Goal: Information Seeking & Learning: Learn about a topic

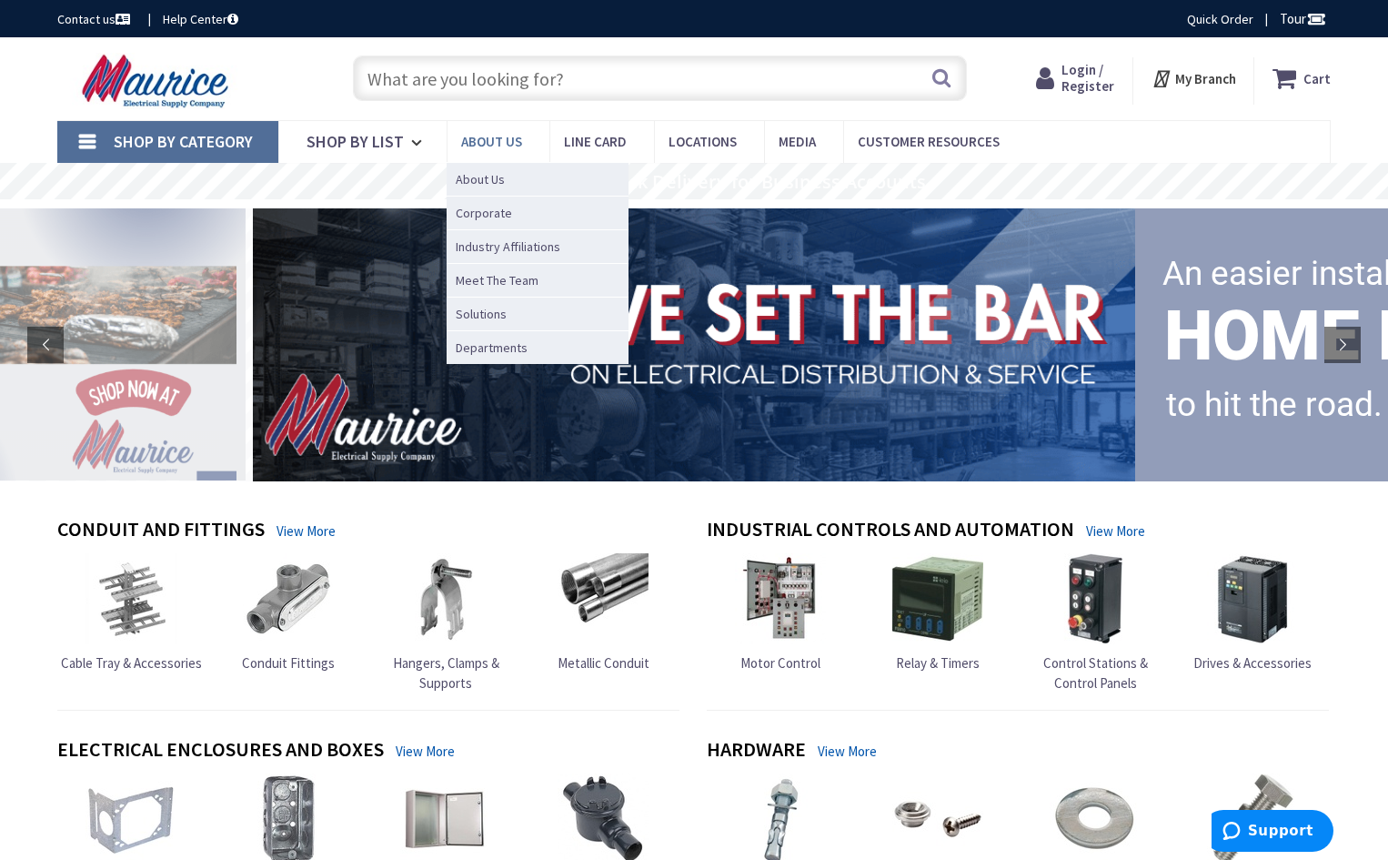
click at [514, 132] on link "About us" at bounding box center [498, 141] width 103 height 41
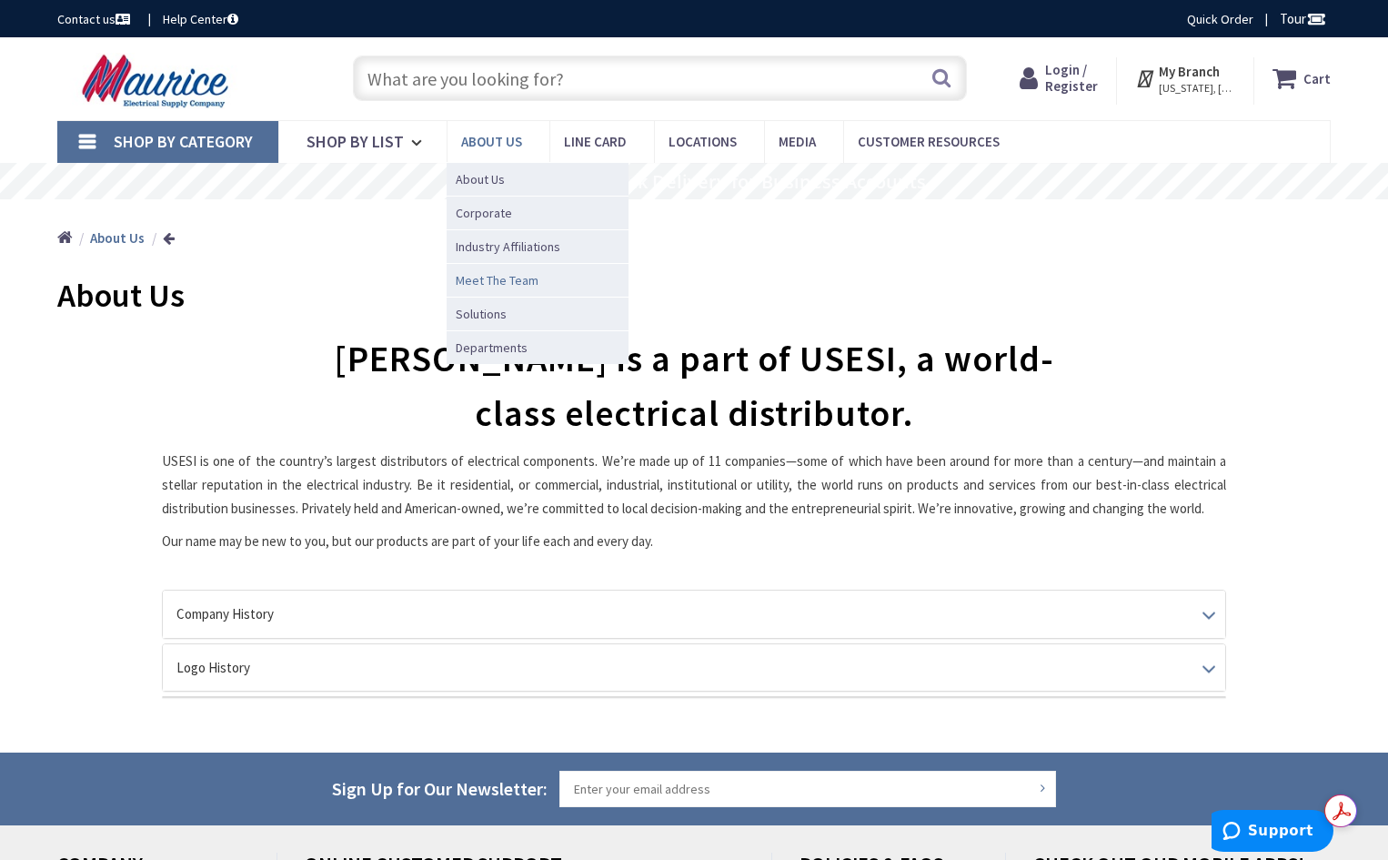
click at [495, 281] on span "Meet The Team" at bounding box center [497, 280] width 83 height 18
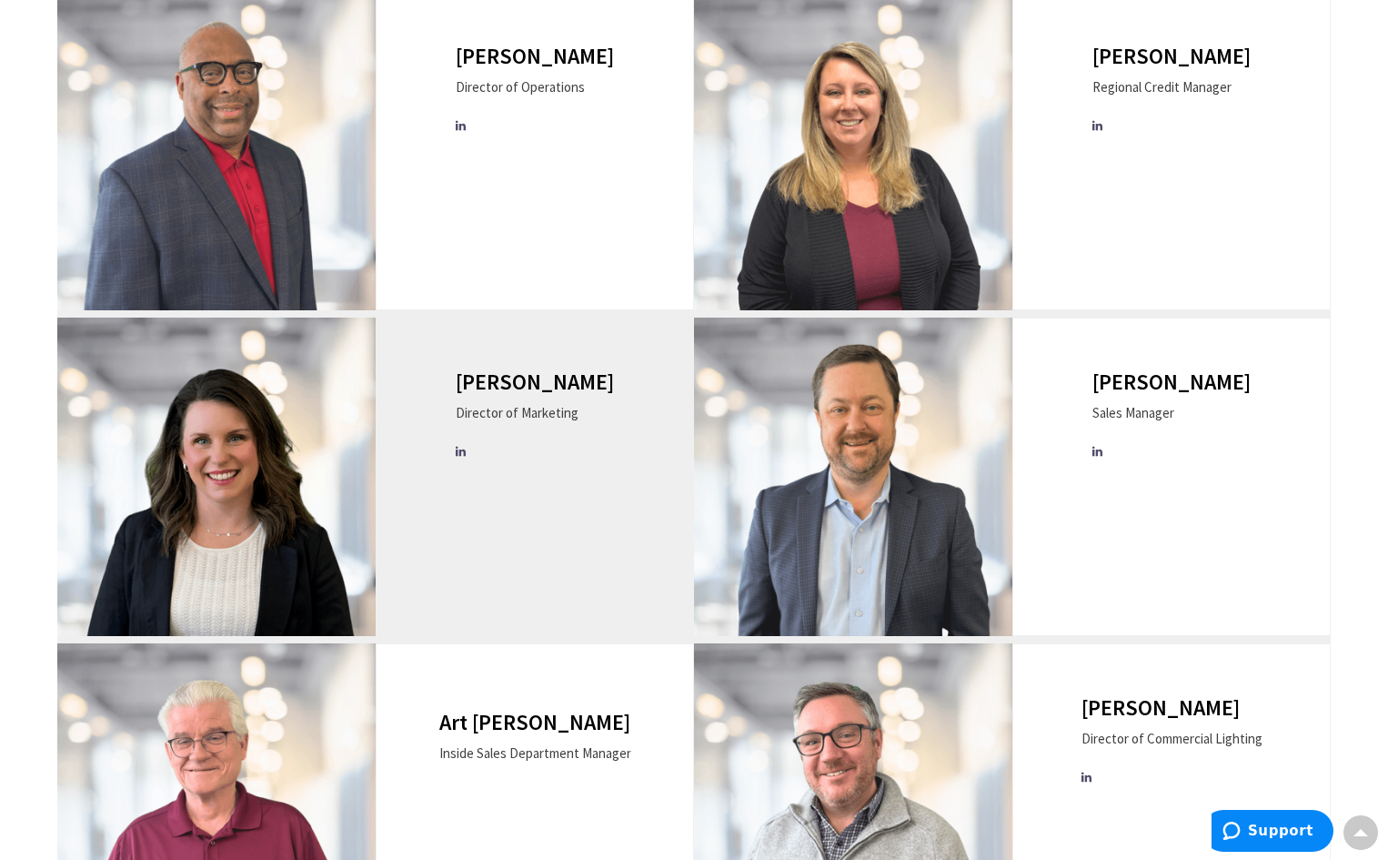
scroll to position [1001, 0]
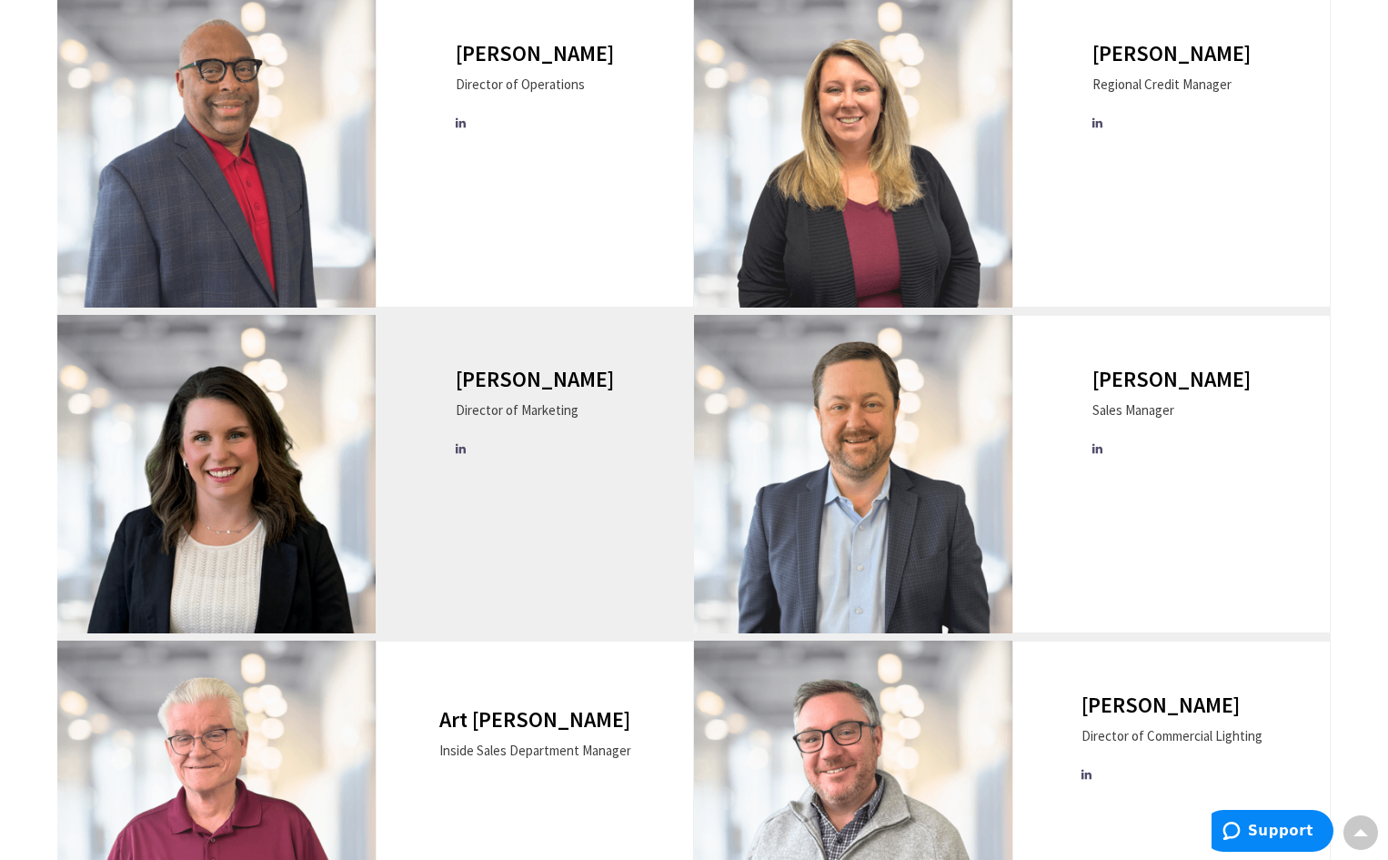
click at [468, 445] on icon at bounding box center [462, 449] width 13 height 12
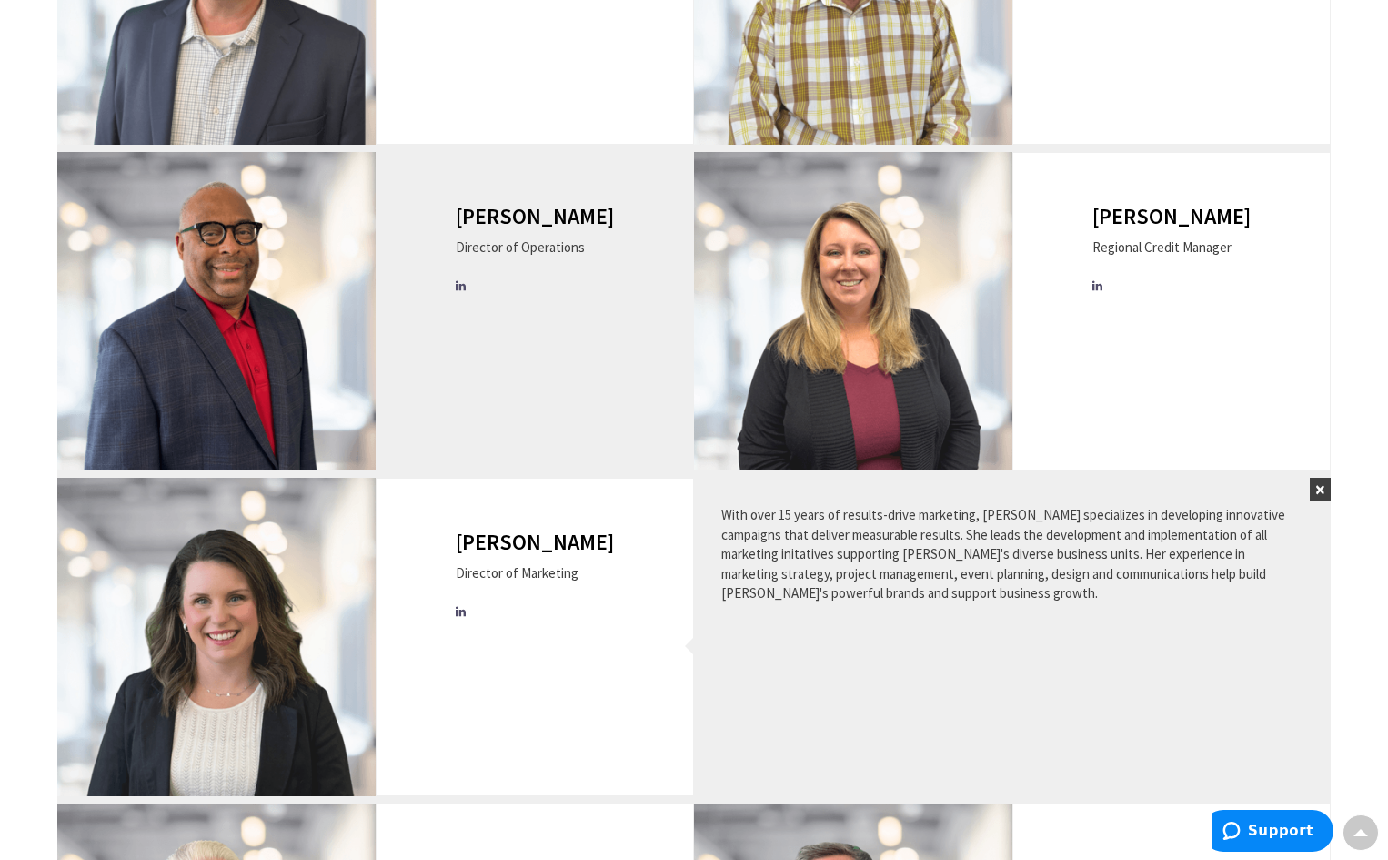
scroll to position [819, 0]
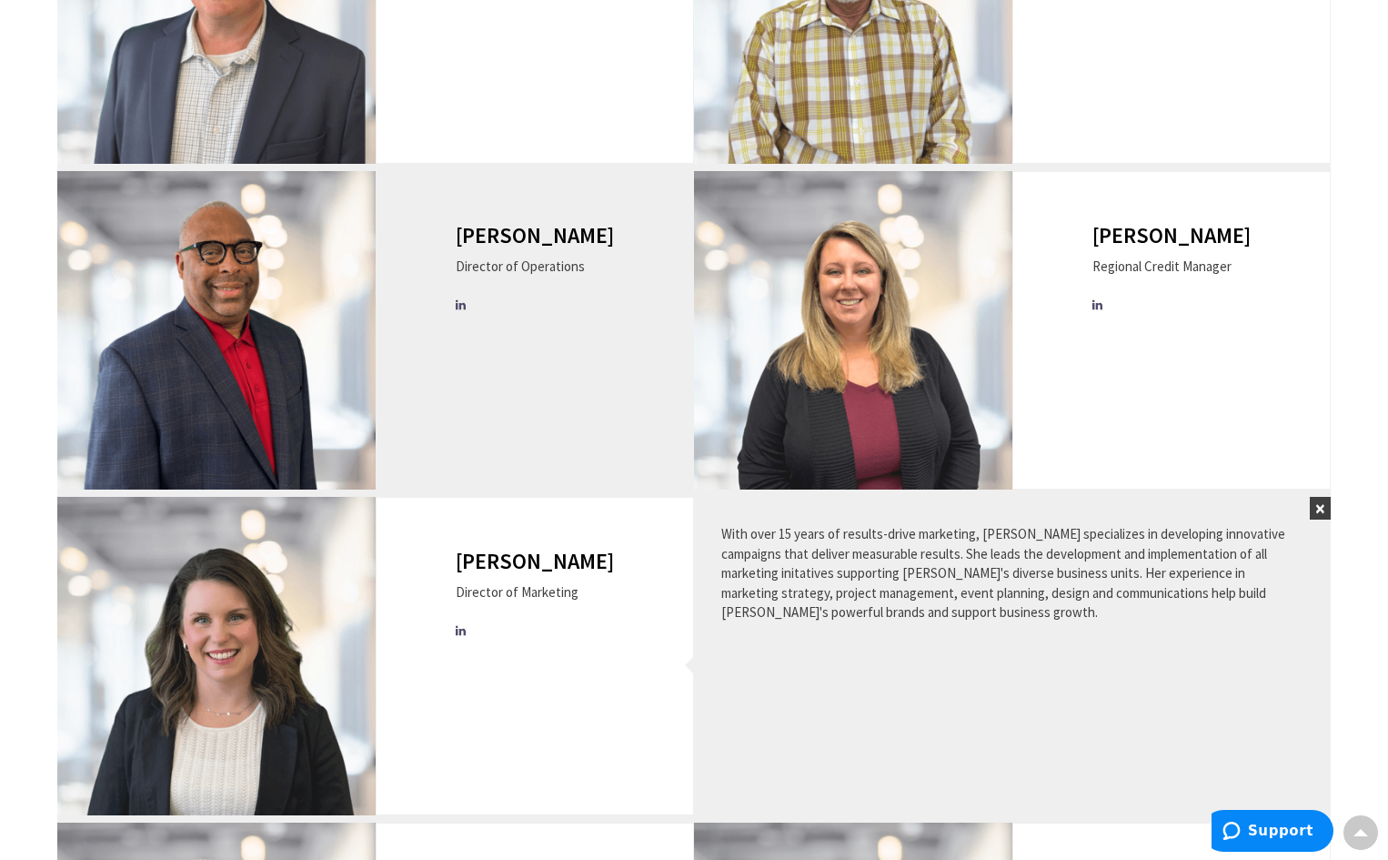
click at [468, 301] on icon at bounding box center [462, 305] width 13 height 12
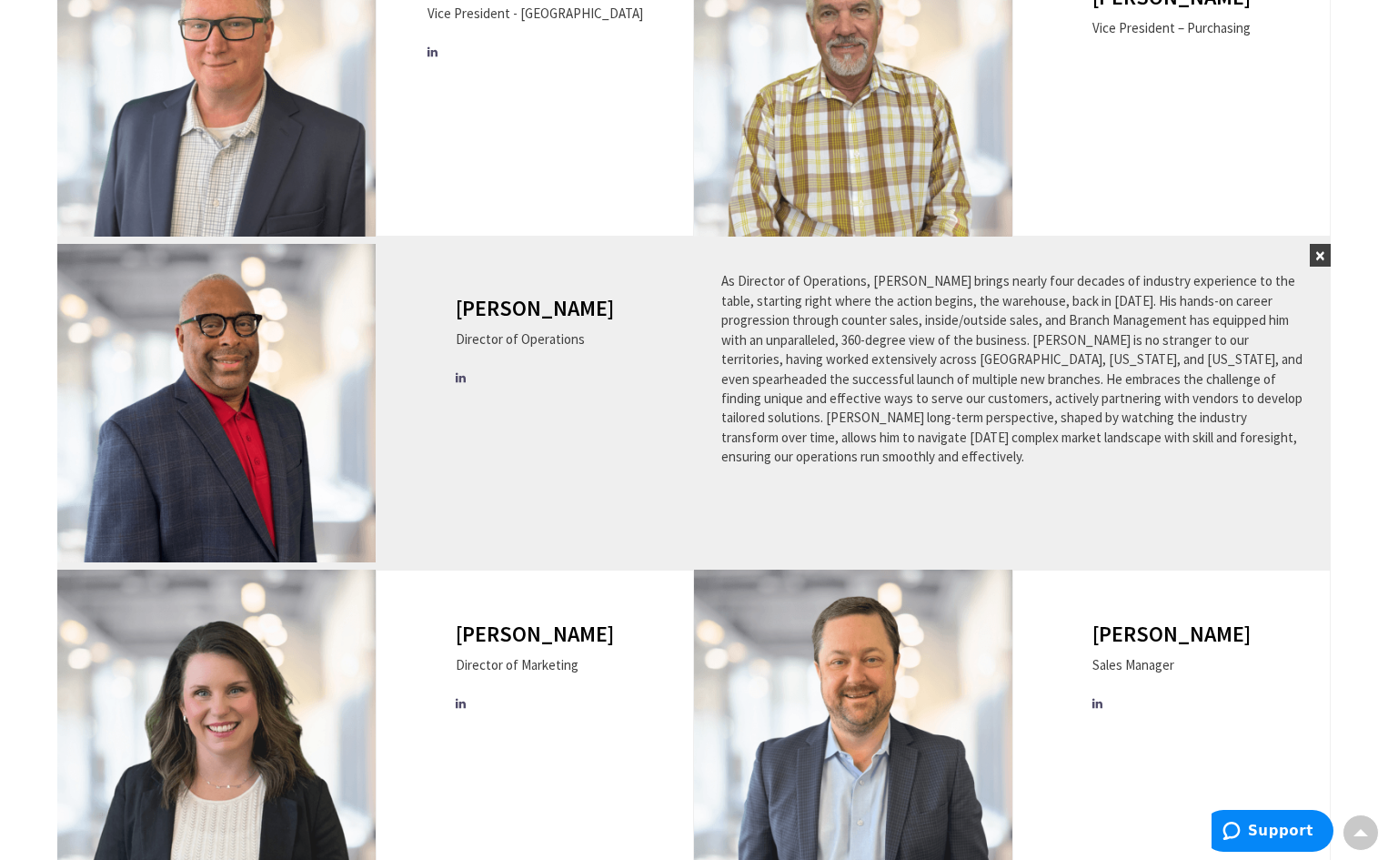
scroll to position [546, 0]
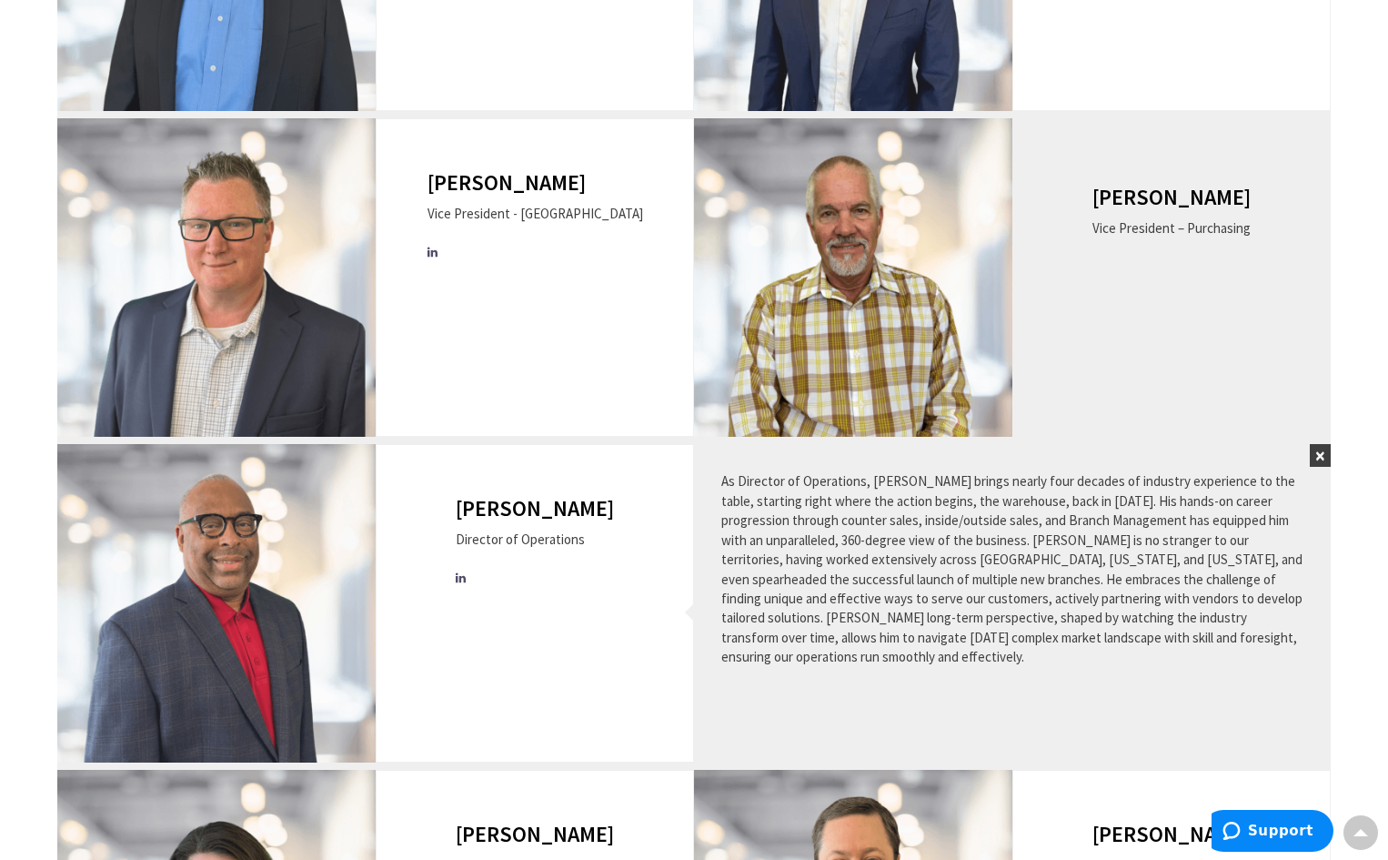
click at [1022, 283] on div "[PERSON_NAME] Vice President – Purchasing" at bounding box center [1171, 277] width 318 height 318
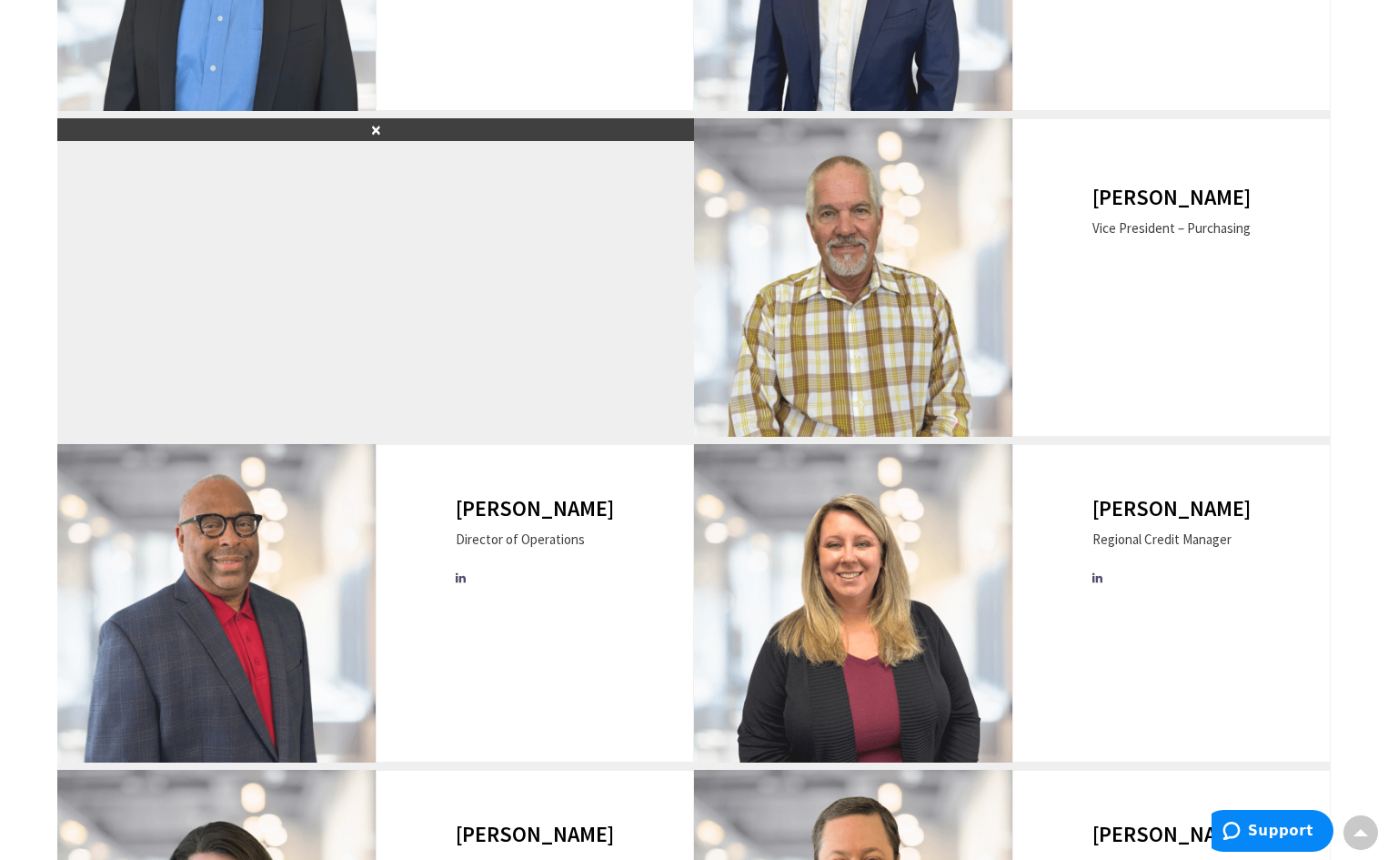
click at [569, 289] on div at bounding box center [376, 278] width 582 height 264
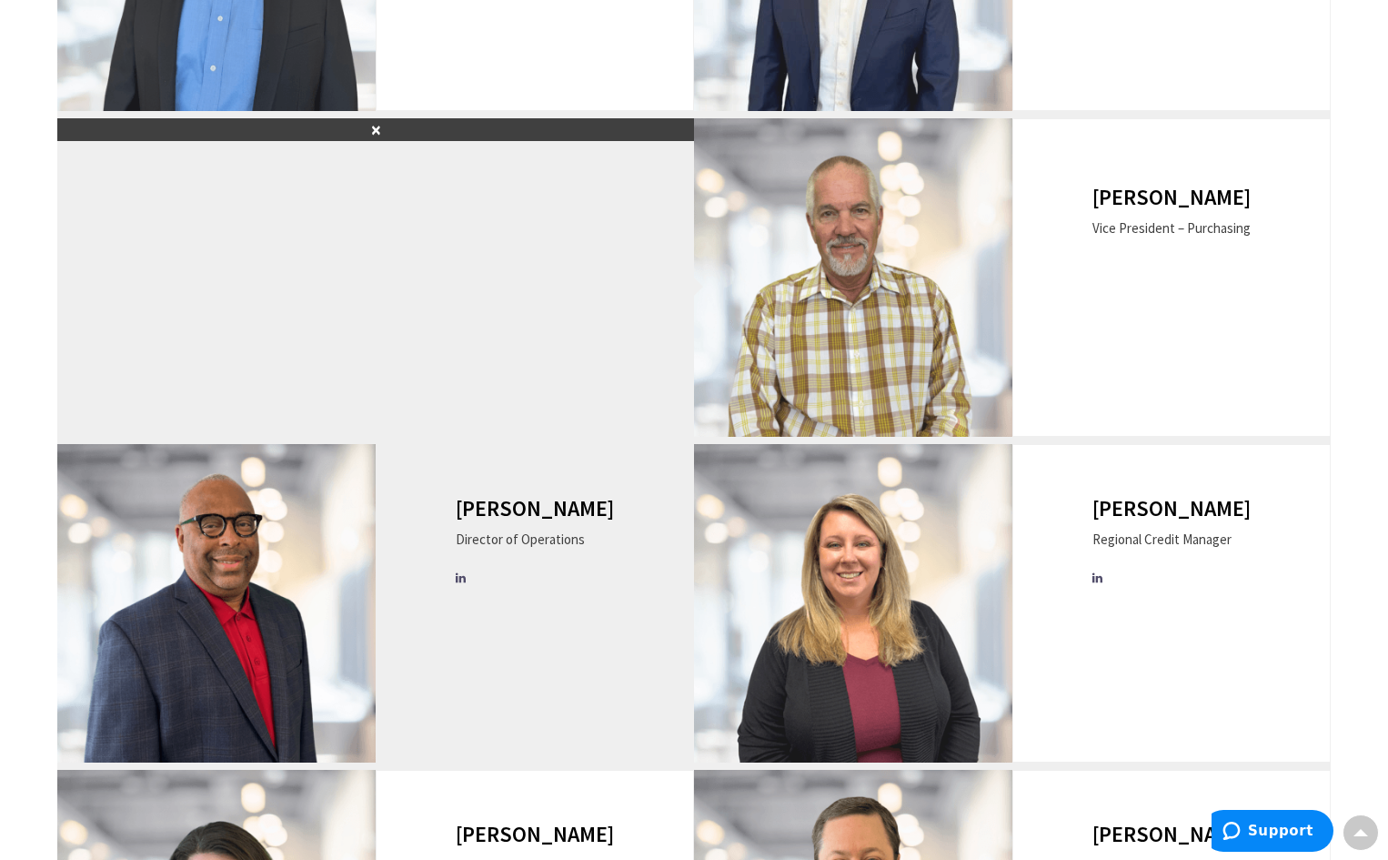
click at [609, 512] on div "[PERSON_NAME] Director of Operations" at bounding box center [535, 603] width 318 height 318
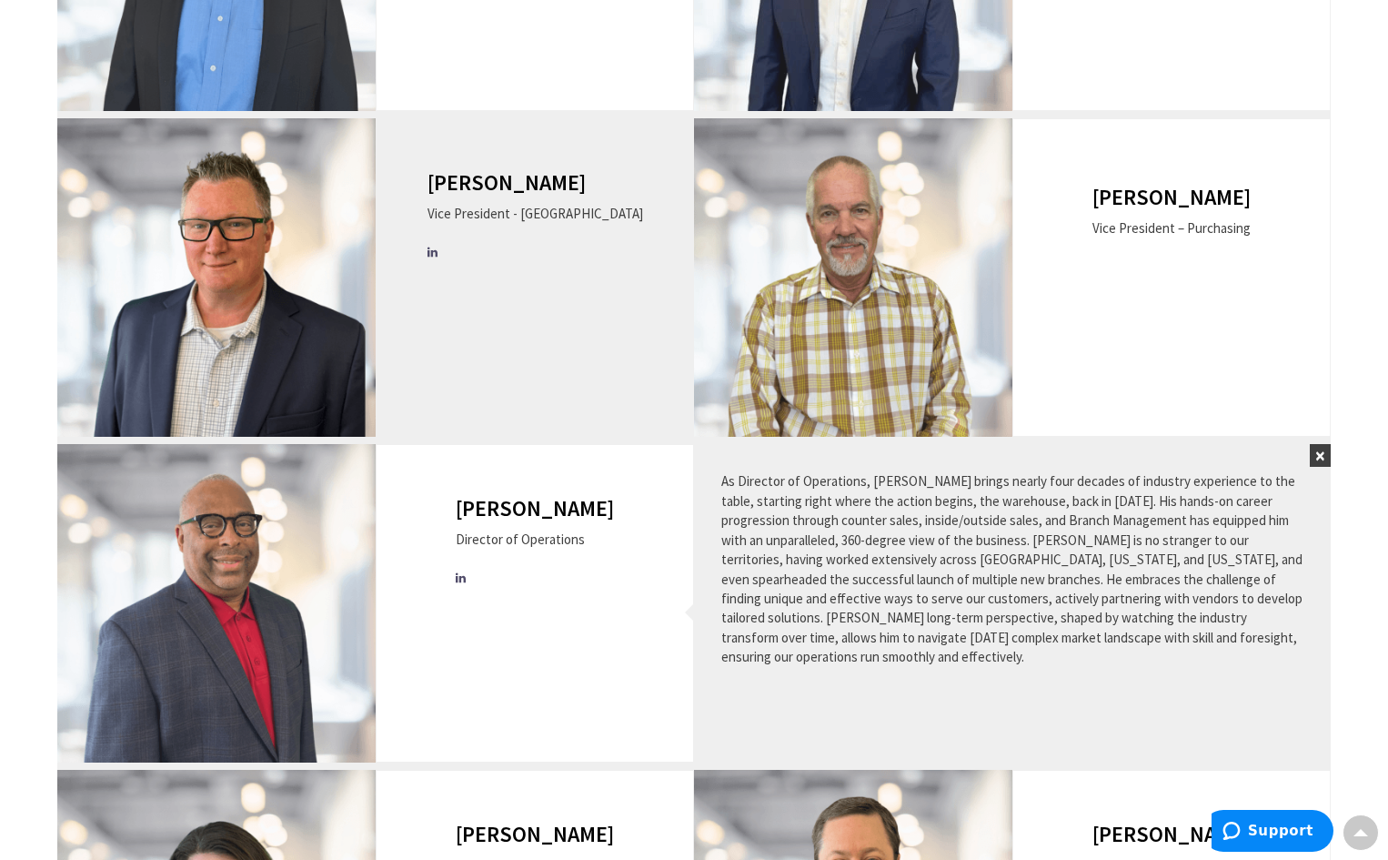
click at [617, 309] on div "[PERSON_NAME] Vice President - [GEOGRAPHIC_DATA]" at bounding box center [535, 277] width 318 height 318
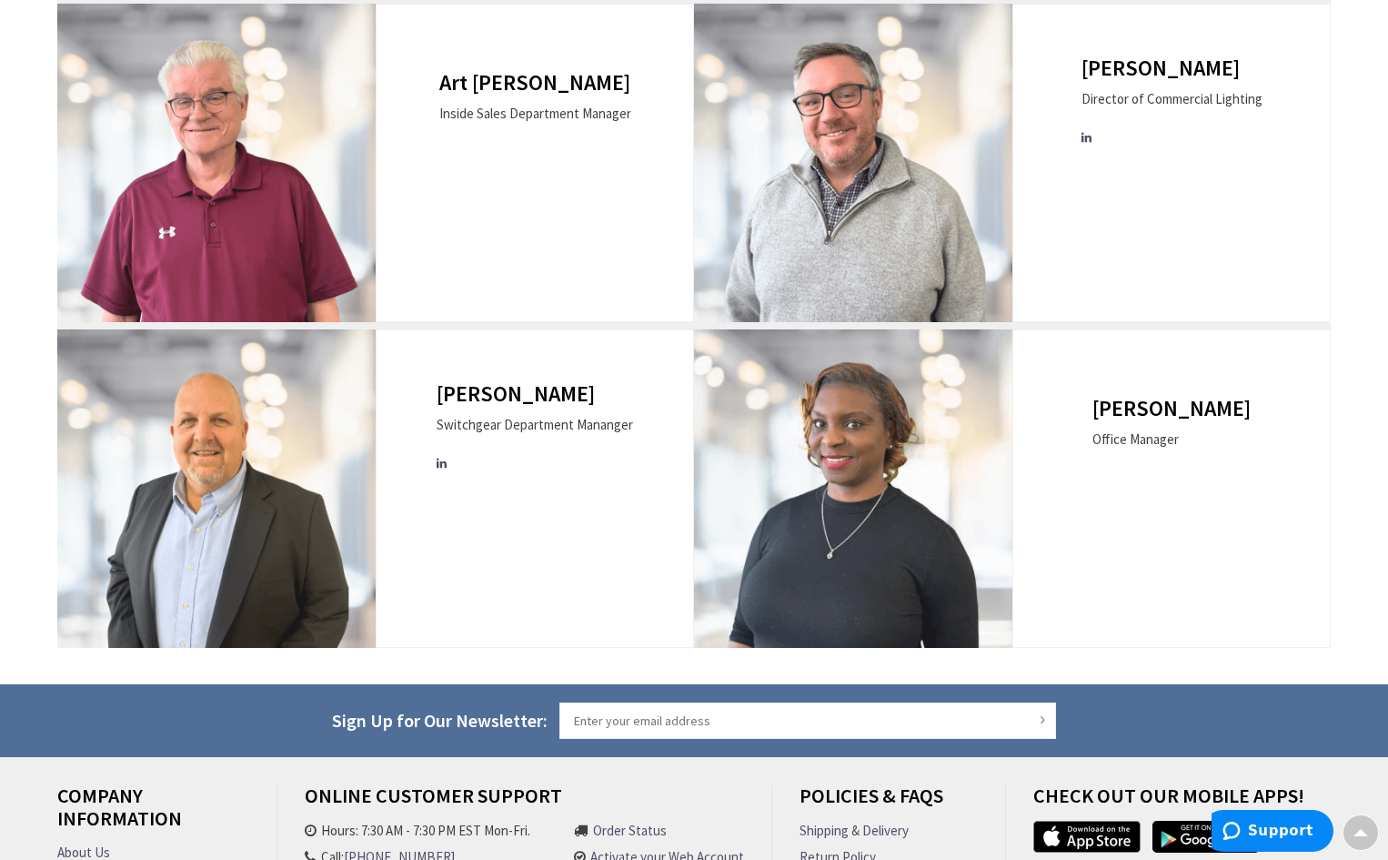
scroll to position [1546, 0]
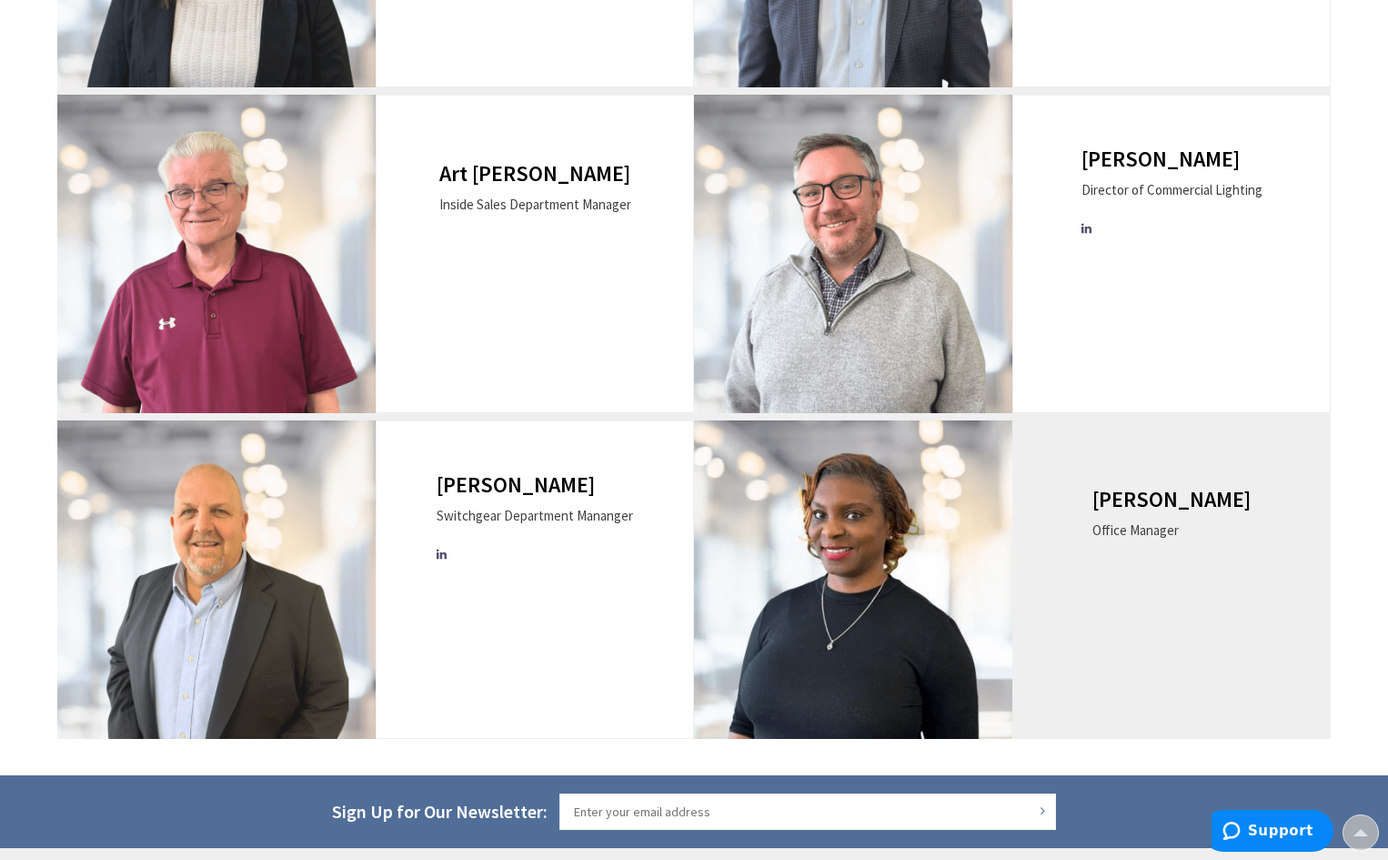
click at [1122, 595] on div "[PERSON_NAME] Office Manager" at bounding box center [1171, 579] width 318 height 318
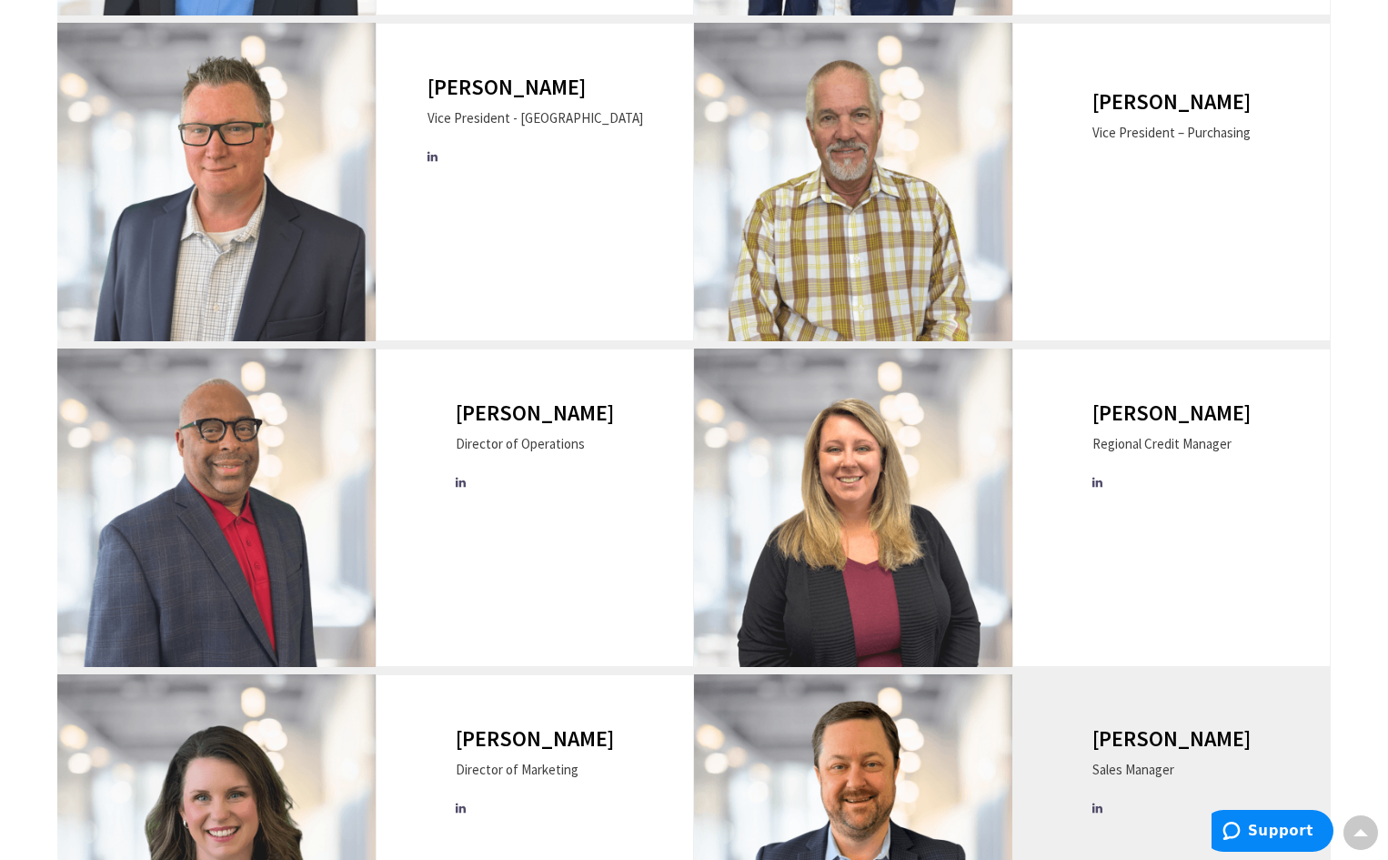
scroll to position [455, 0]
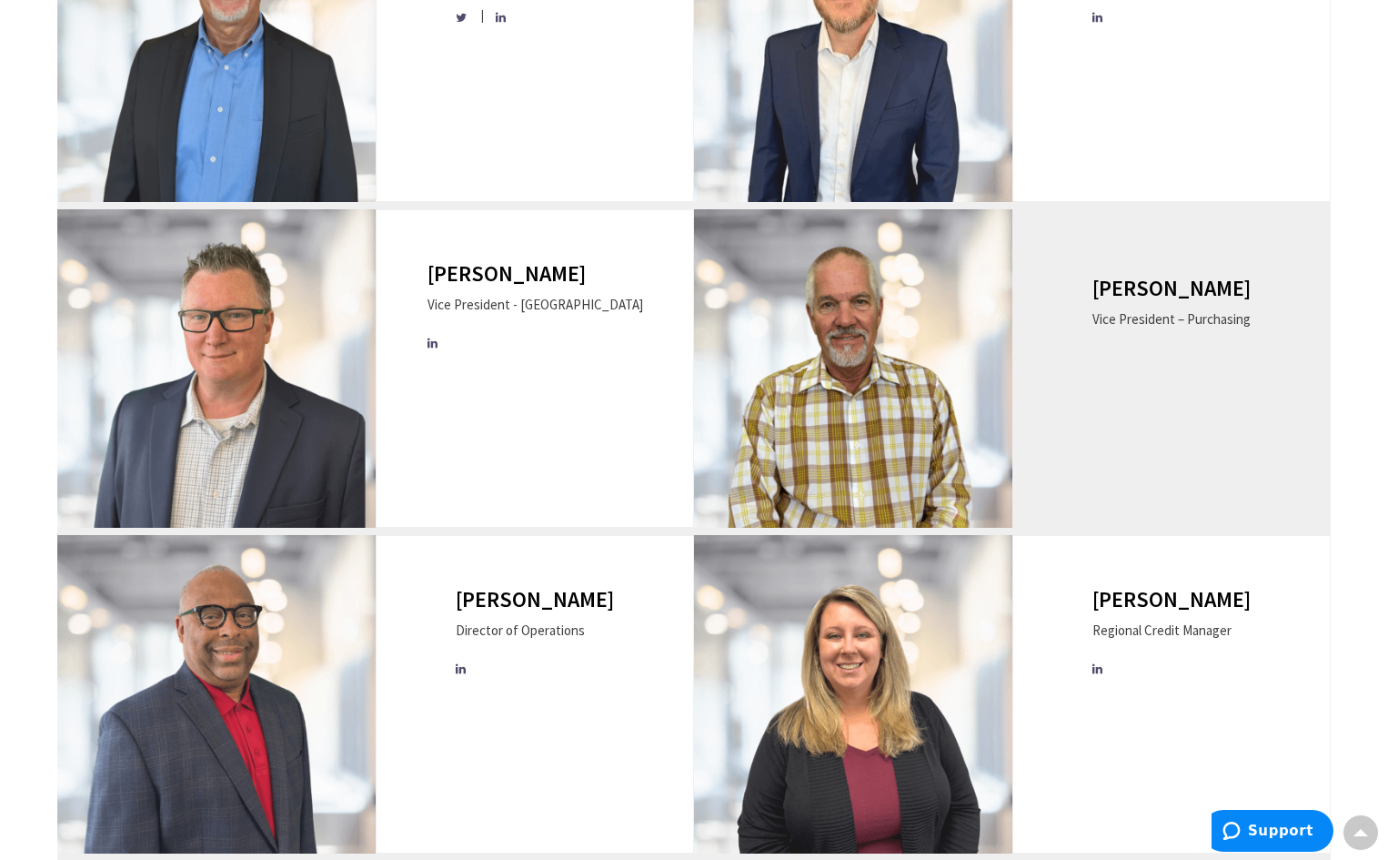
click at [1156, 447] on div "[PERSON_NAME] Vice President – Purchasing" at bounding box center [1171, 368] width 318 height 318
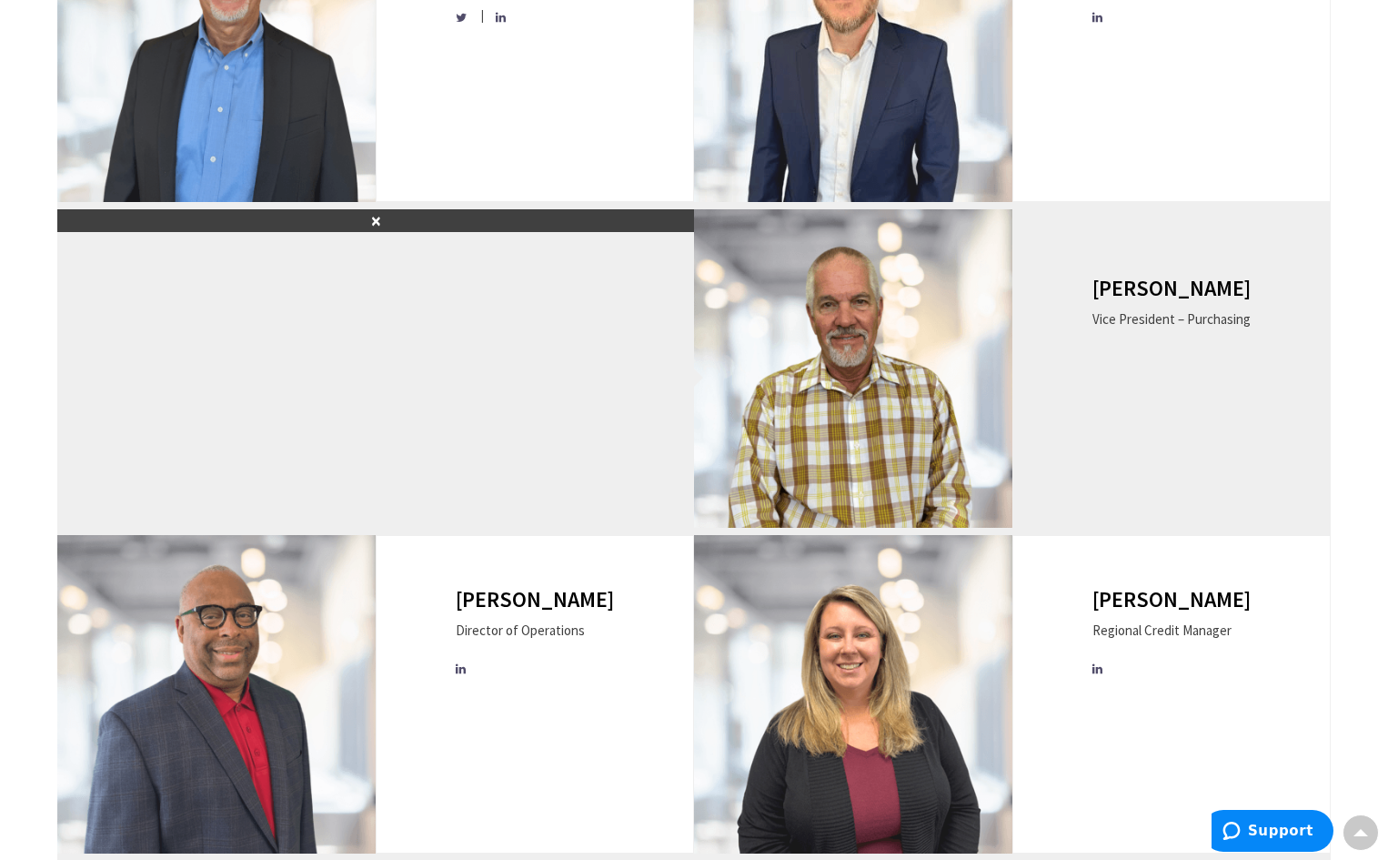
click at [1156, 447] on div "[PERSON_NAME] Vice President – Purchasing" at bounding box center [1171, 368] width 318 height 318
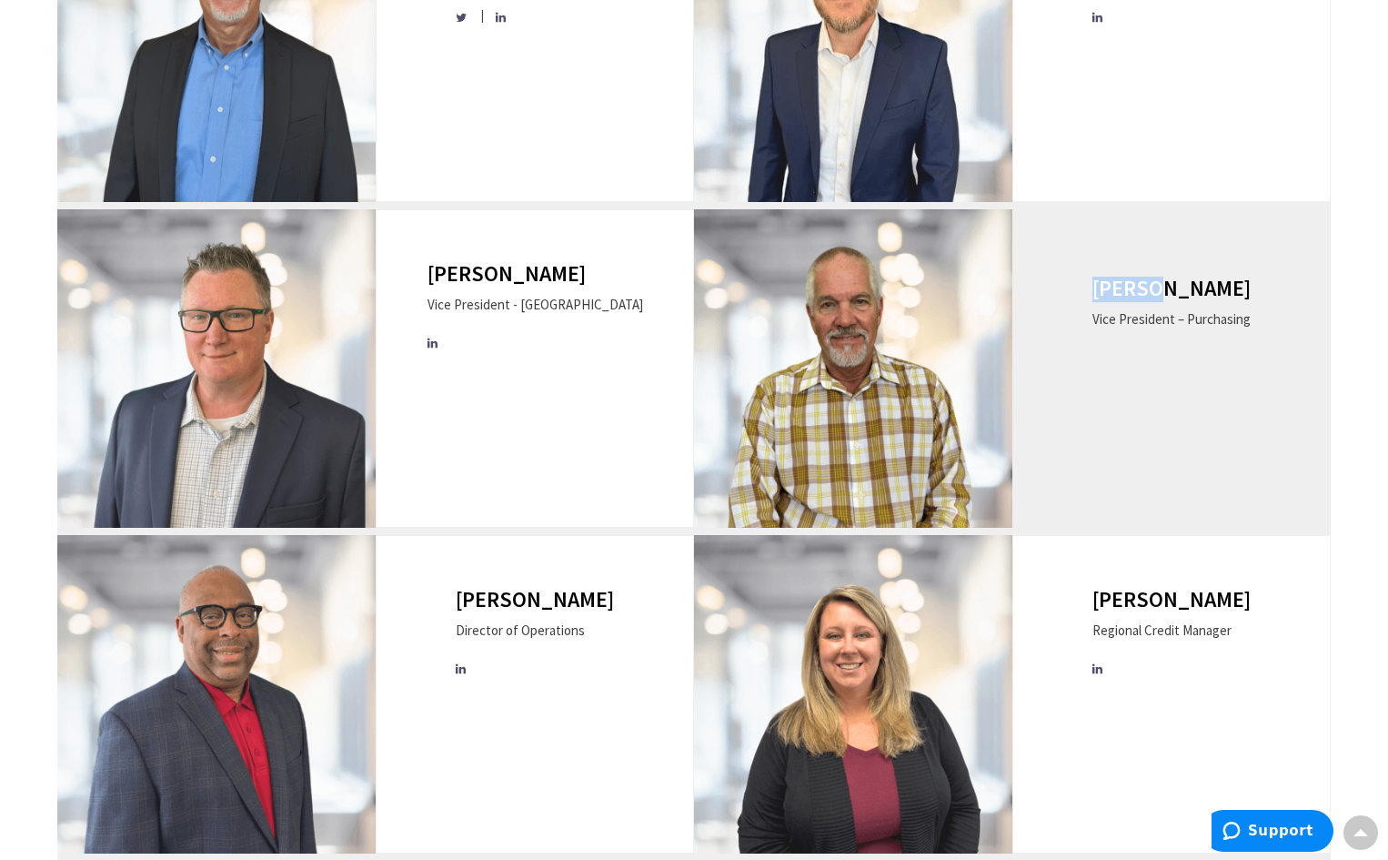
click at [1156, 447] on div "[PERSON_NAME] Vice President – Purchasing" at bounding box center [1171, 368] width 318 height 318
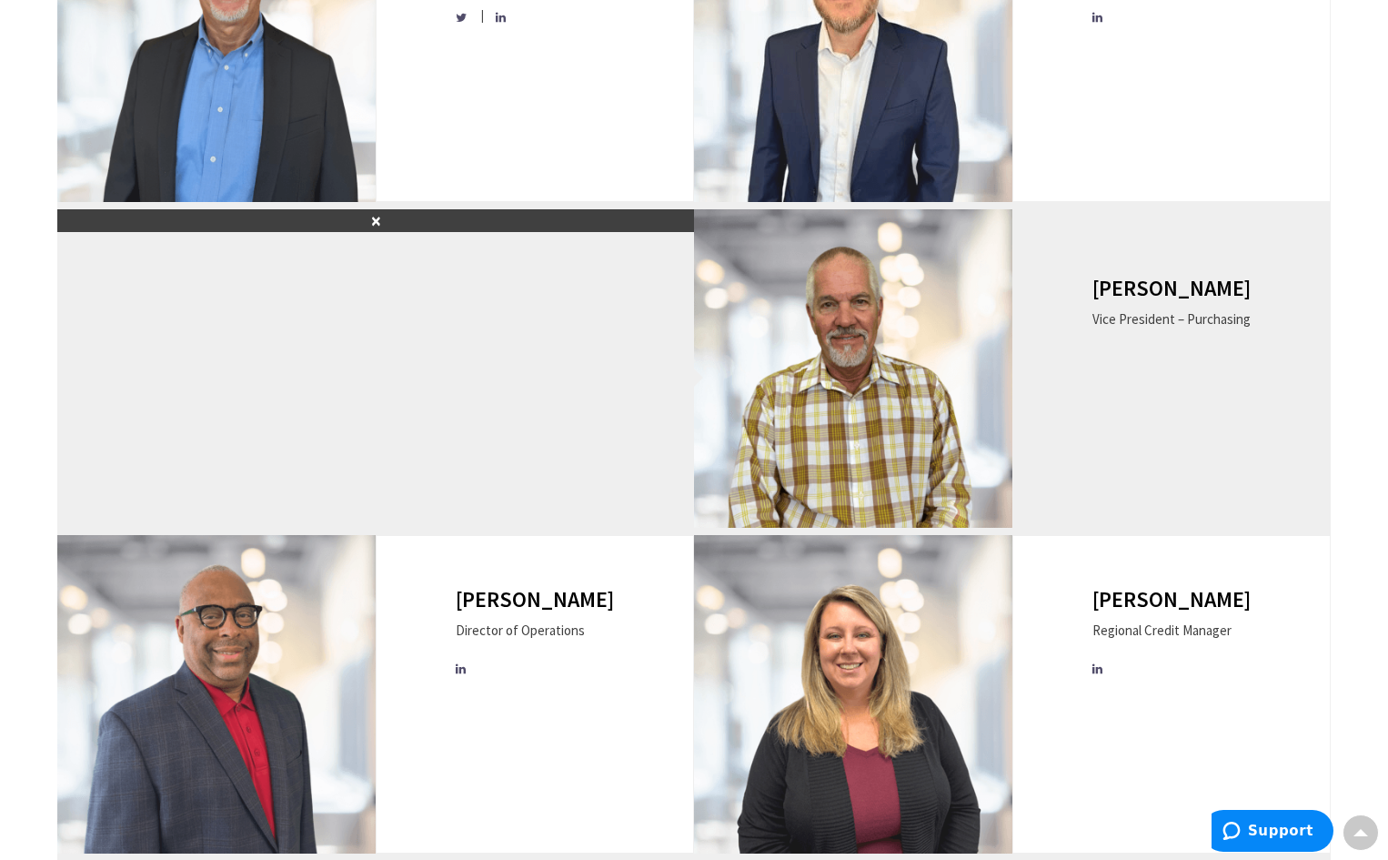
click at [1156, 447] on div "[PERSON_NAME] Vice President – Purchasing" at bounding box center [1171, 368] width 318 height 318
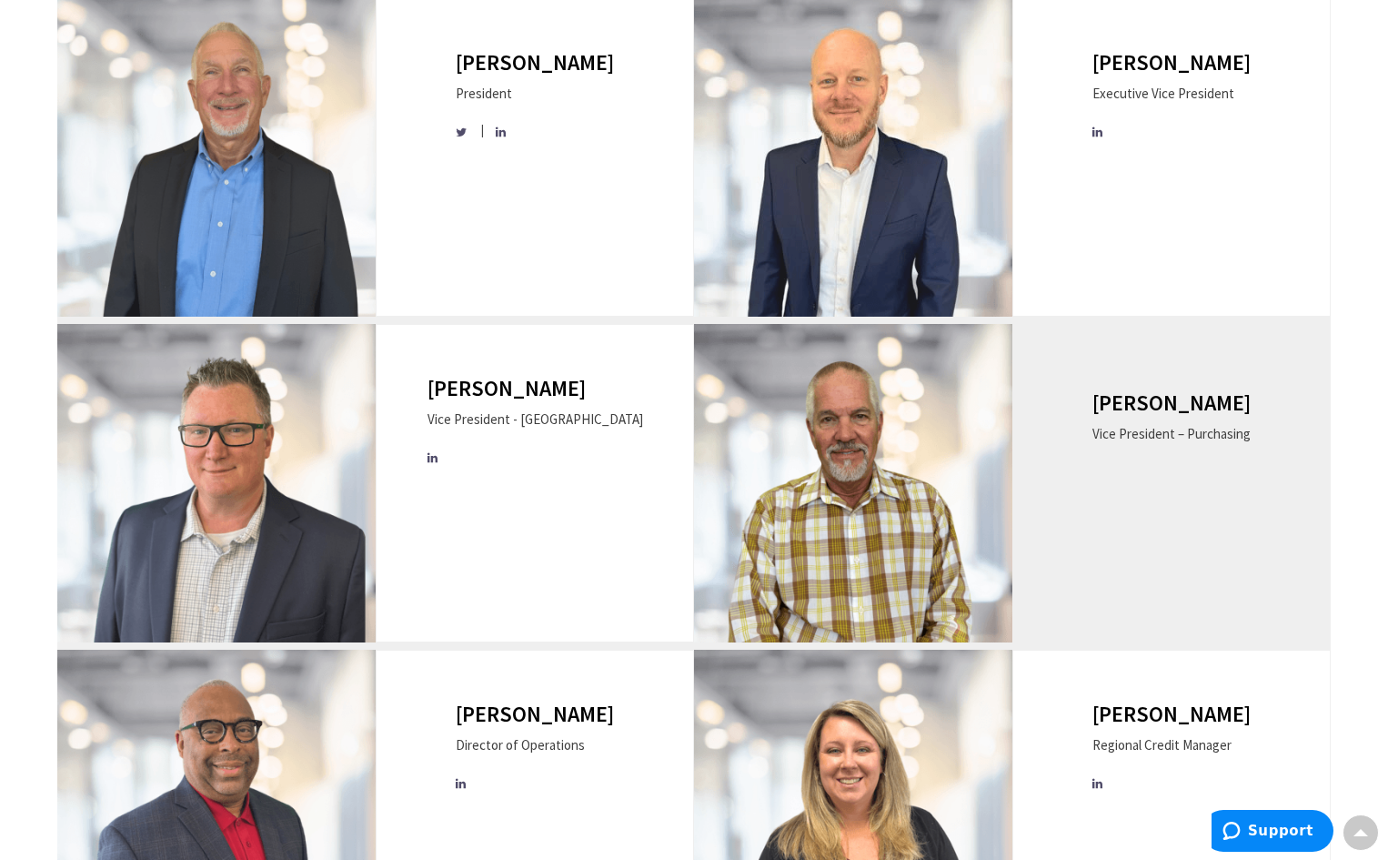
scroll to position [182, 0]
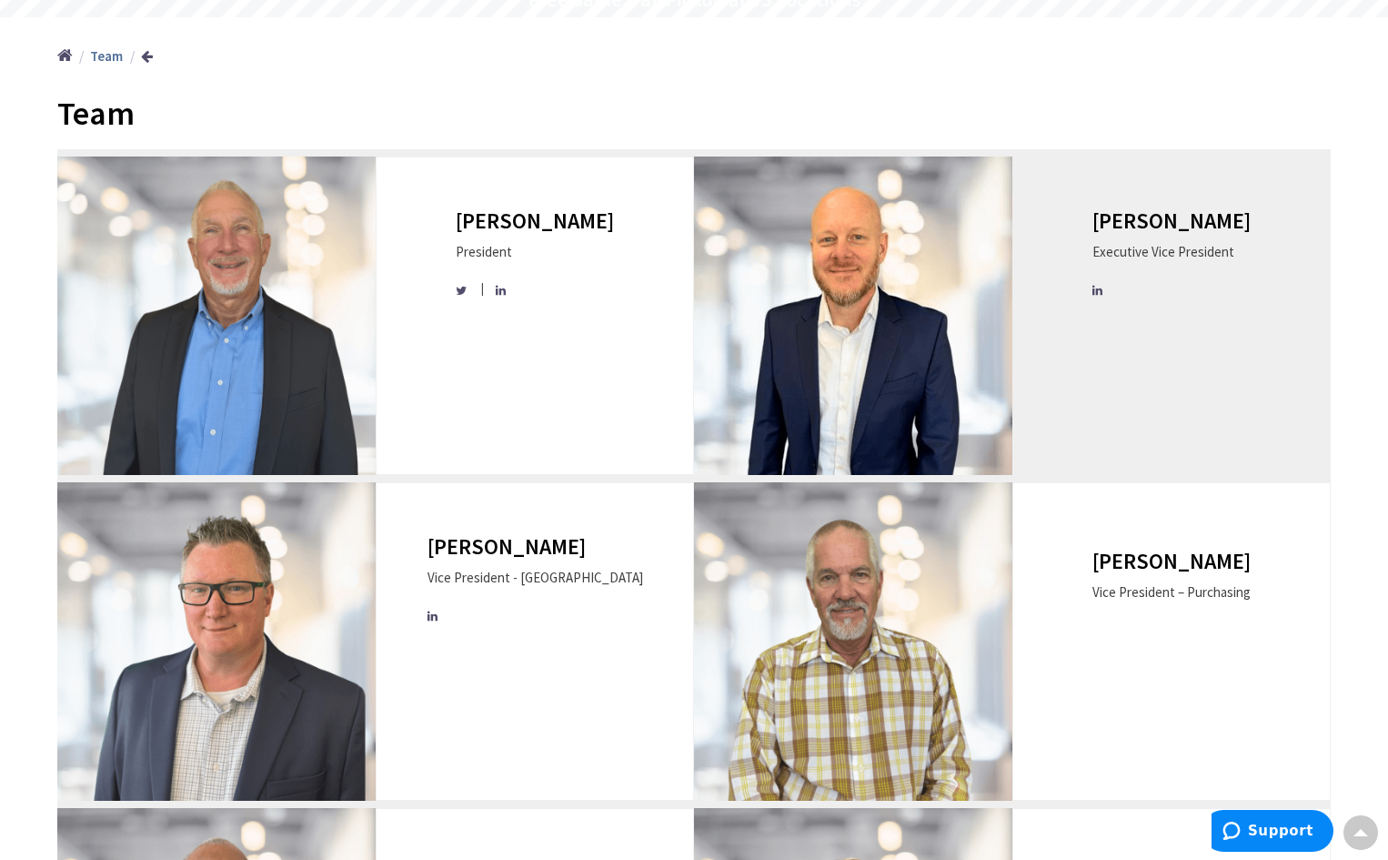
click at [1165, 392] on div "[PERSON_NAME] Executive Vice President" at bounding box center [1171, 315] width 318 height 318
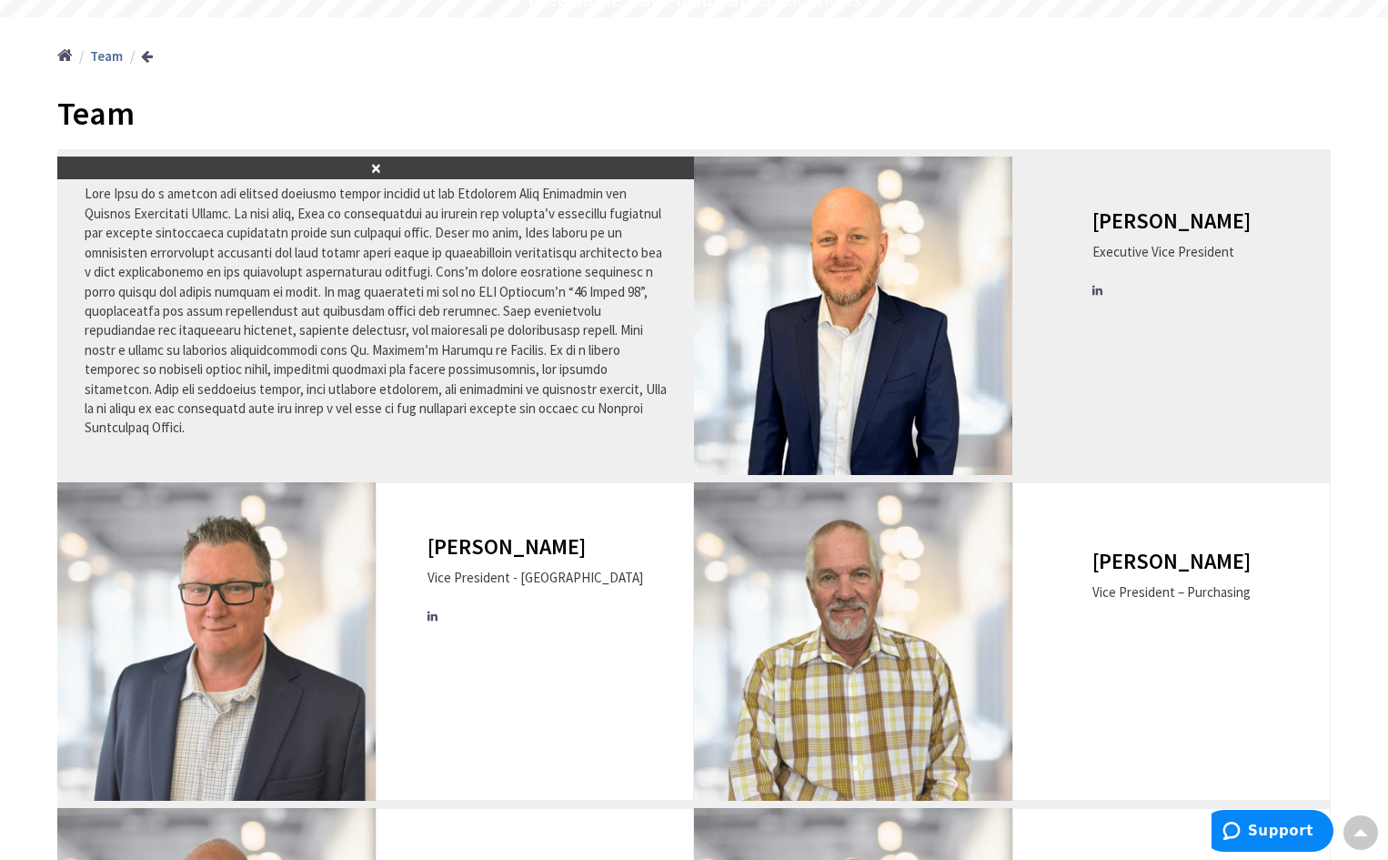
click at [1322, 337] on div "[PERSON_NAME] Executive Vice President" at bounding box center [1171, 315] width 318 height 318
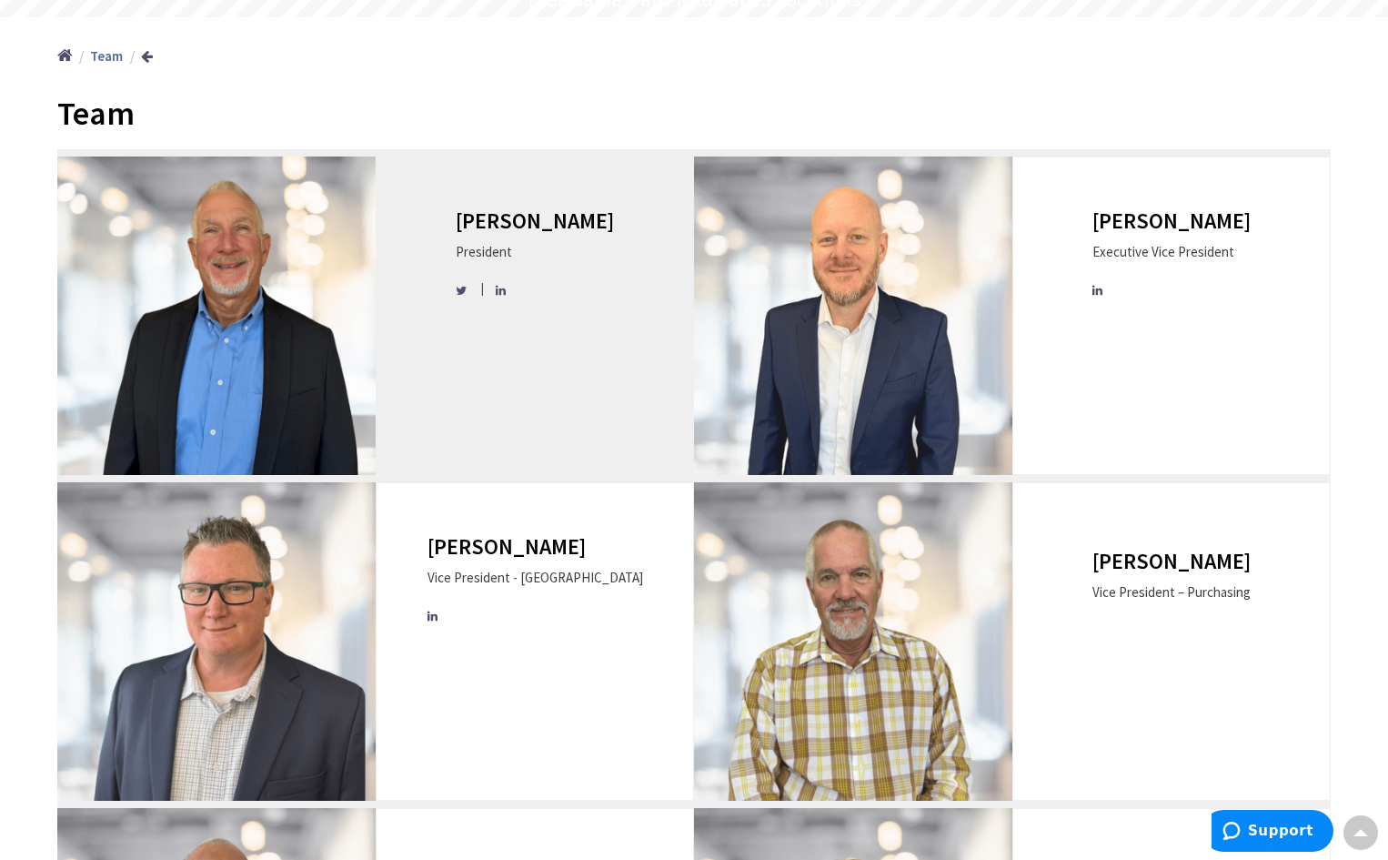
click at [320, 317] on img at bounding box center [216, 315] width 318 height 318
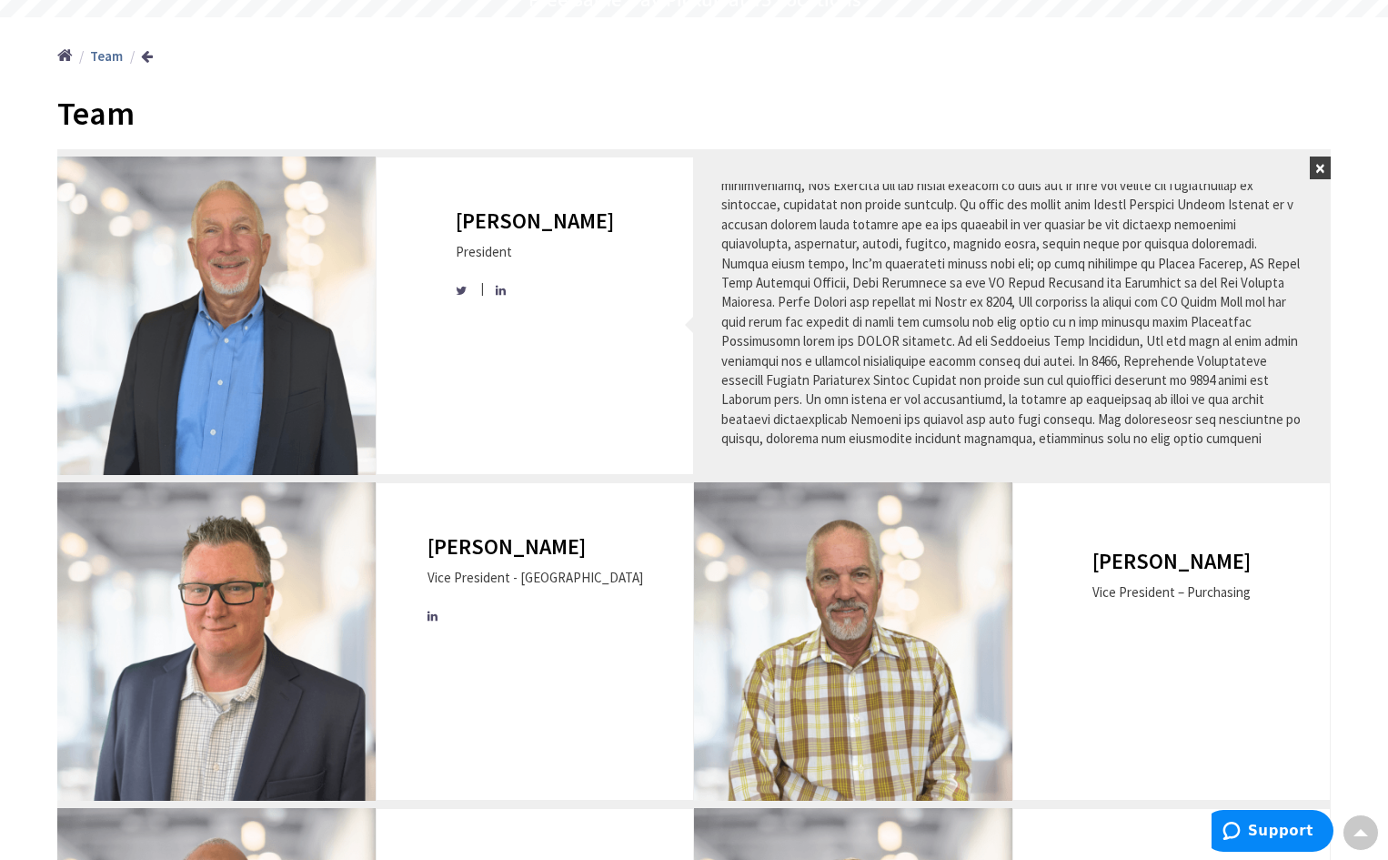
scroll to position [0, 0]
